Goal: Task Accomplishment & Management: Manage account settings

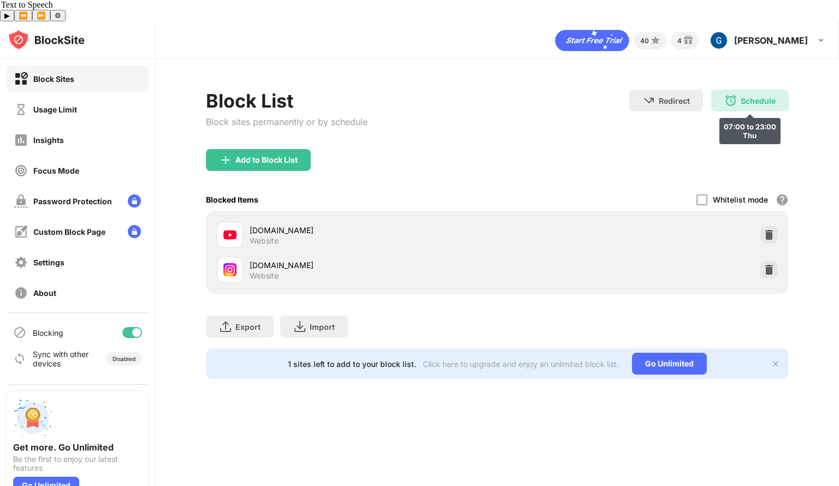
click at [763, 96] on div "Schedule" at bounding box center [758, 100] width 35 height 9
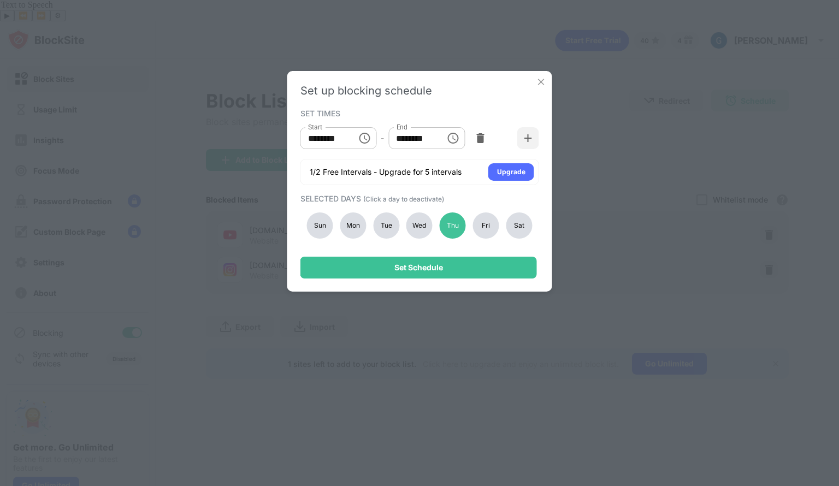
click at [349, 225] on div "Mon" at bounding box center [353, 226] width 26 height 26
click at [418, 224] on div "Wed" at bounding box center [420, 226] width 26 height 26
click at [485, 220] on div "Fri" at bounding box center [486, 226] width 26 height 26
click at [457, 228] on div "Thu" at bounding box center [453, 226] width 26 height 26
click at [455, 138] on icon "Choose time, selected time is 11:00 PM" at bounding box center [452, 138] width 13 height 13
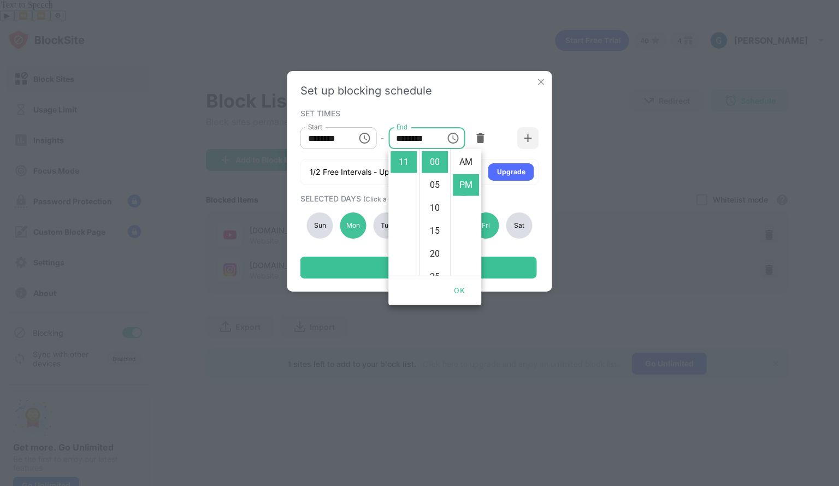
scroll to position [23, 0]
click at [400, 156] on li "11" at bounding box center [404, 162] width 26 height 22
click at [403, 175] on li "05" at bounding box center [404, 175] width 26 height 22
type input "********"
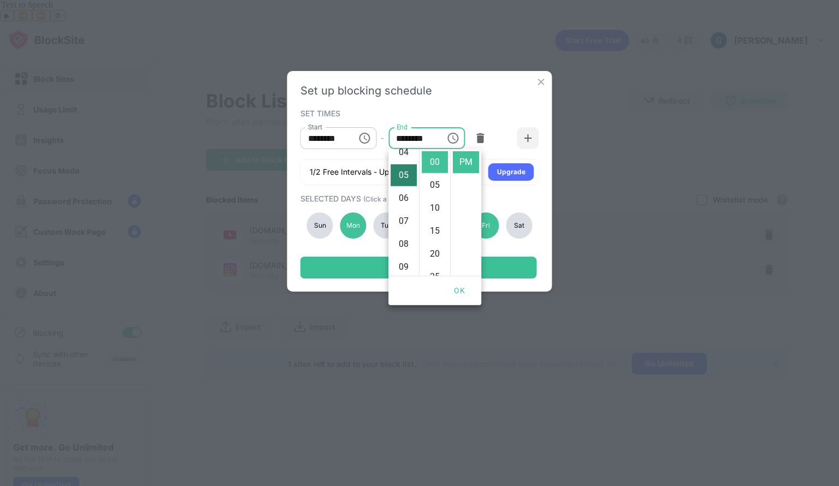
scroll to position [115, 0]
click at [461, 286] on button "OK" at bounding box center [459, 291] width 35 height 20
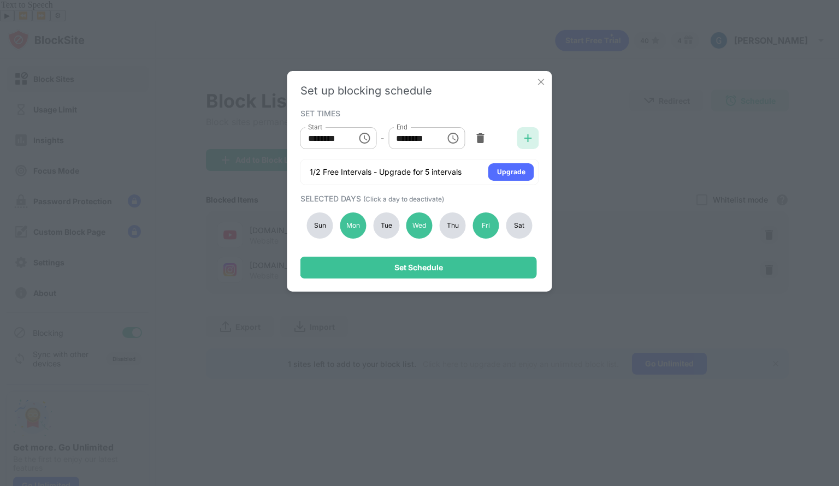
click at [527, 138] on img at bounding box center [528, 138] width 11 height 11
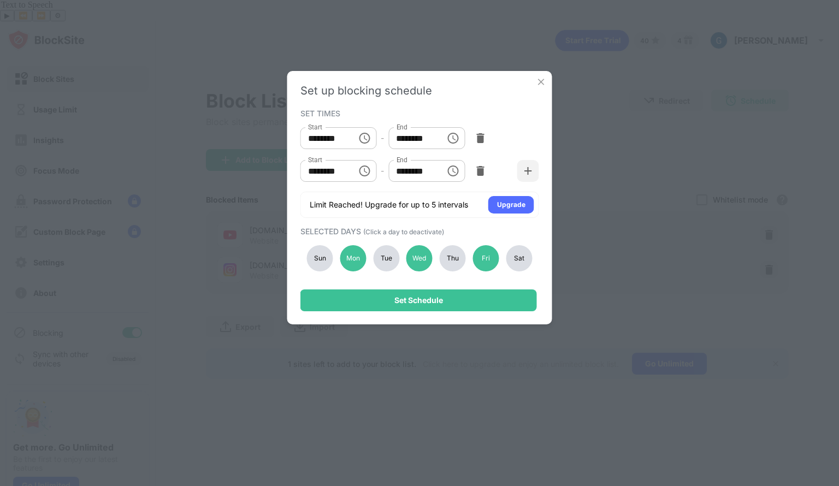
click at [453, 258] on div "Thu" at bounding box center [453, 258] width 26 height 26
click at [381, 253] on div "Tue" at bounding box center [386, 258] width 26 height 26
click at [451, 257] on div "Thu" at bounding box center [453, 258] width 26 height 26
click at [479, 167] on img at bounding box center [480, 171] width 11 height 11
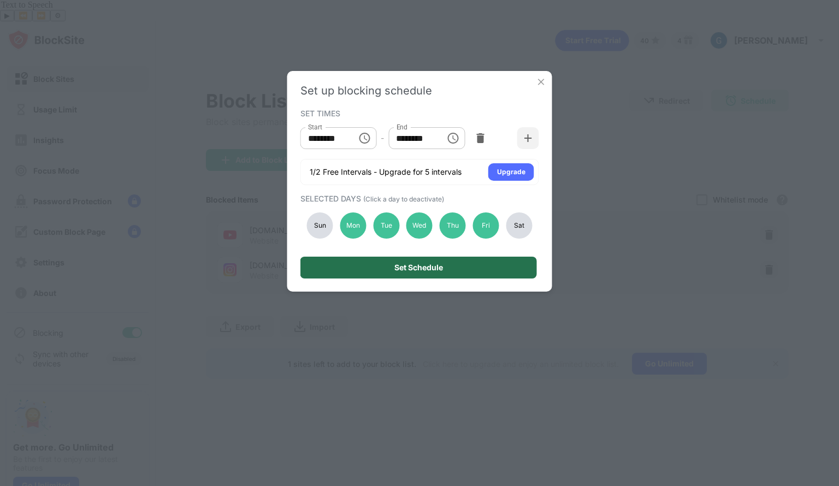
click at [473, 267] on div "Set Schedule" at bounding box center [419, 268] width 237 height 22
